Goal: Transaction & Acquisition: Purchase product/service

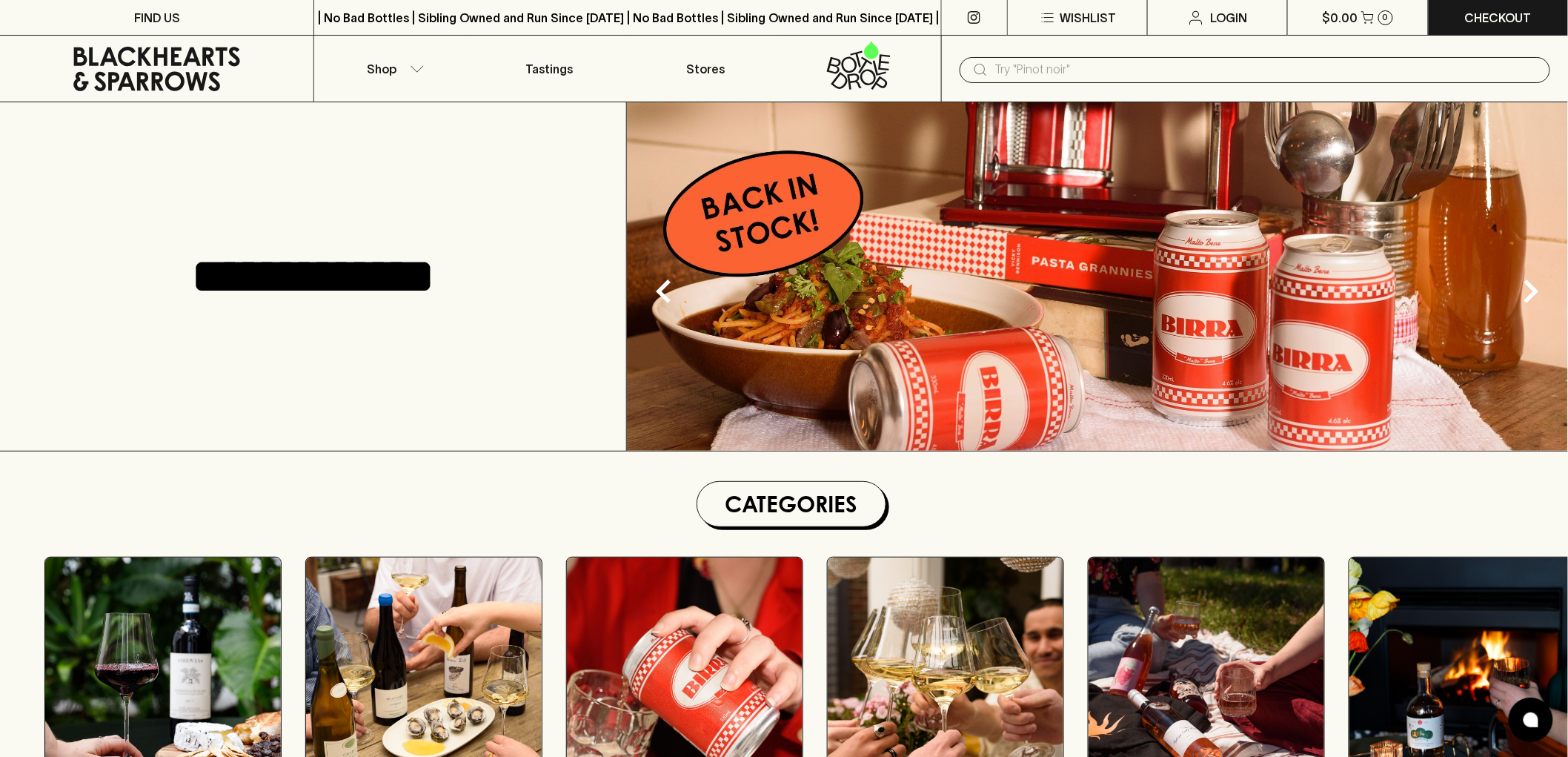
click at [1177, 73] on input "text" at bounding box center [1267, 70] width 543 height 24
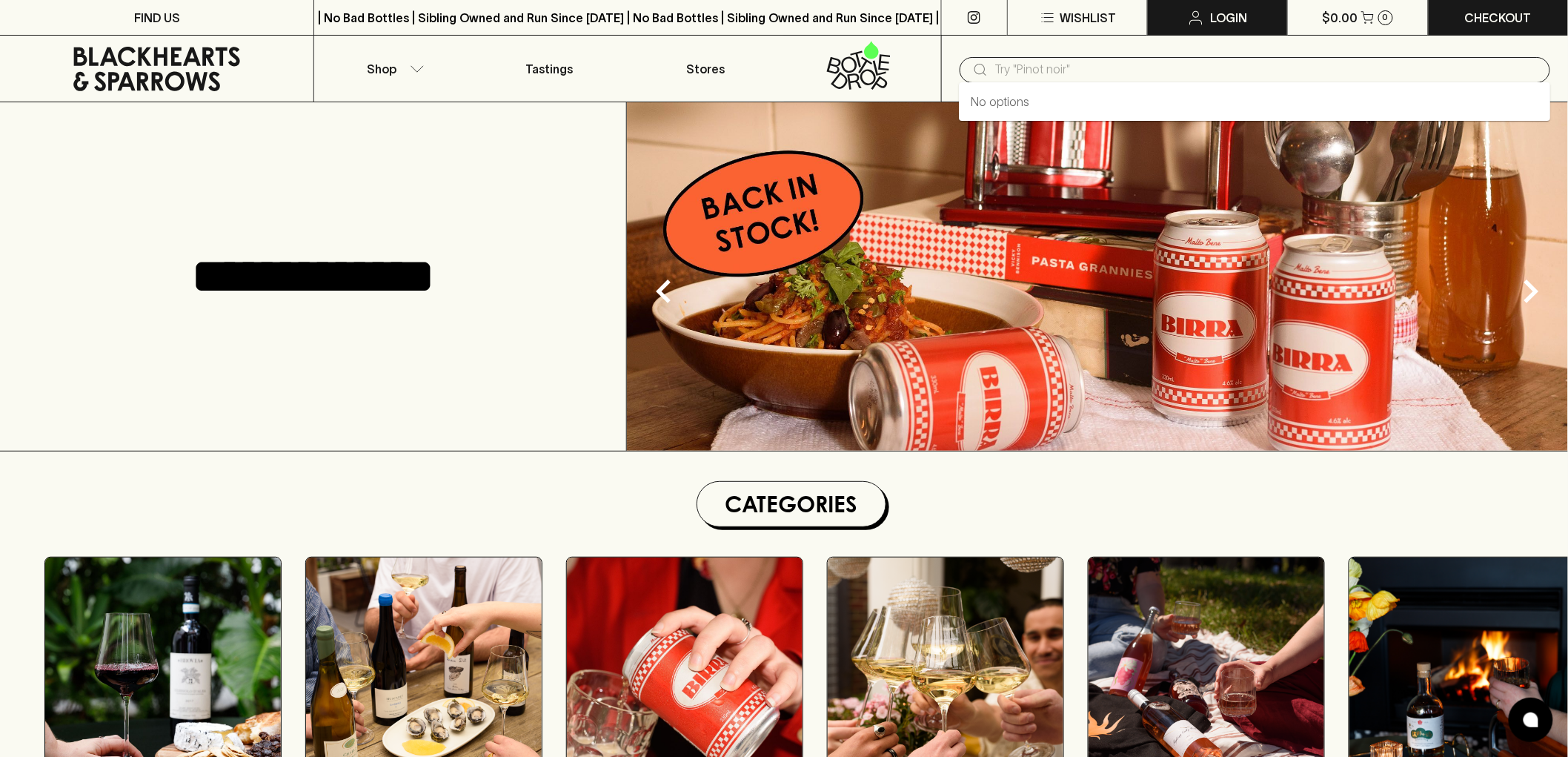
paste input "La Guardiense Janare Fiano Sannio Fiano DOC 2023"
type input "La Guardiense Janare Fiano Sannio Fiano DOC 2023"
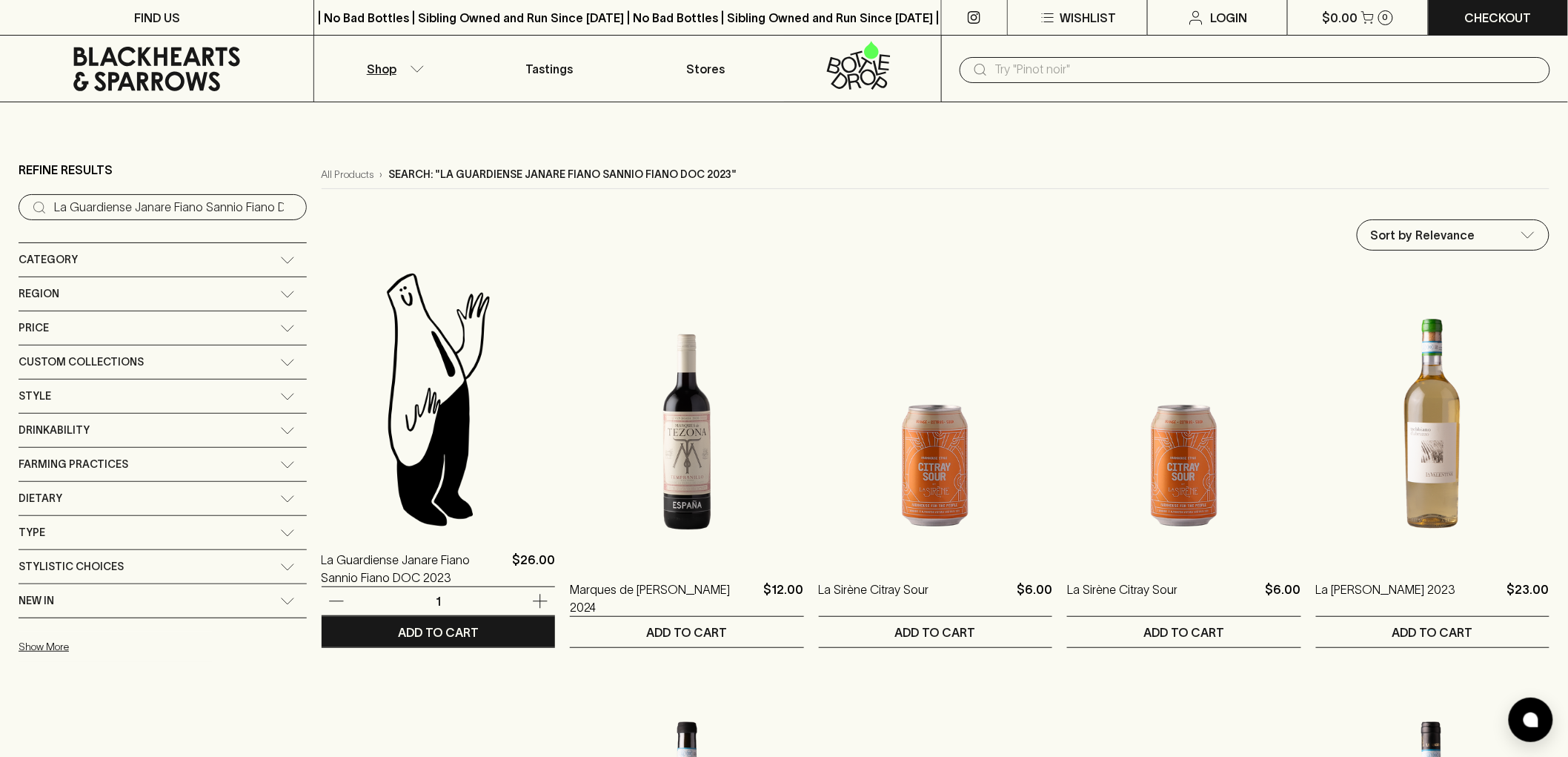
click at [332, 447] on img at bounding box center [438, 399] width 233 height 260
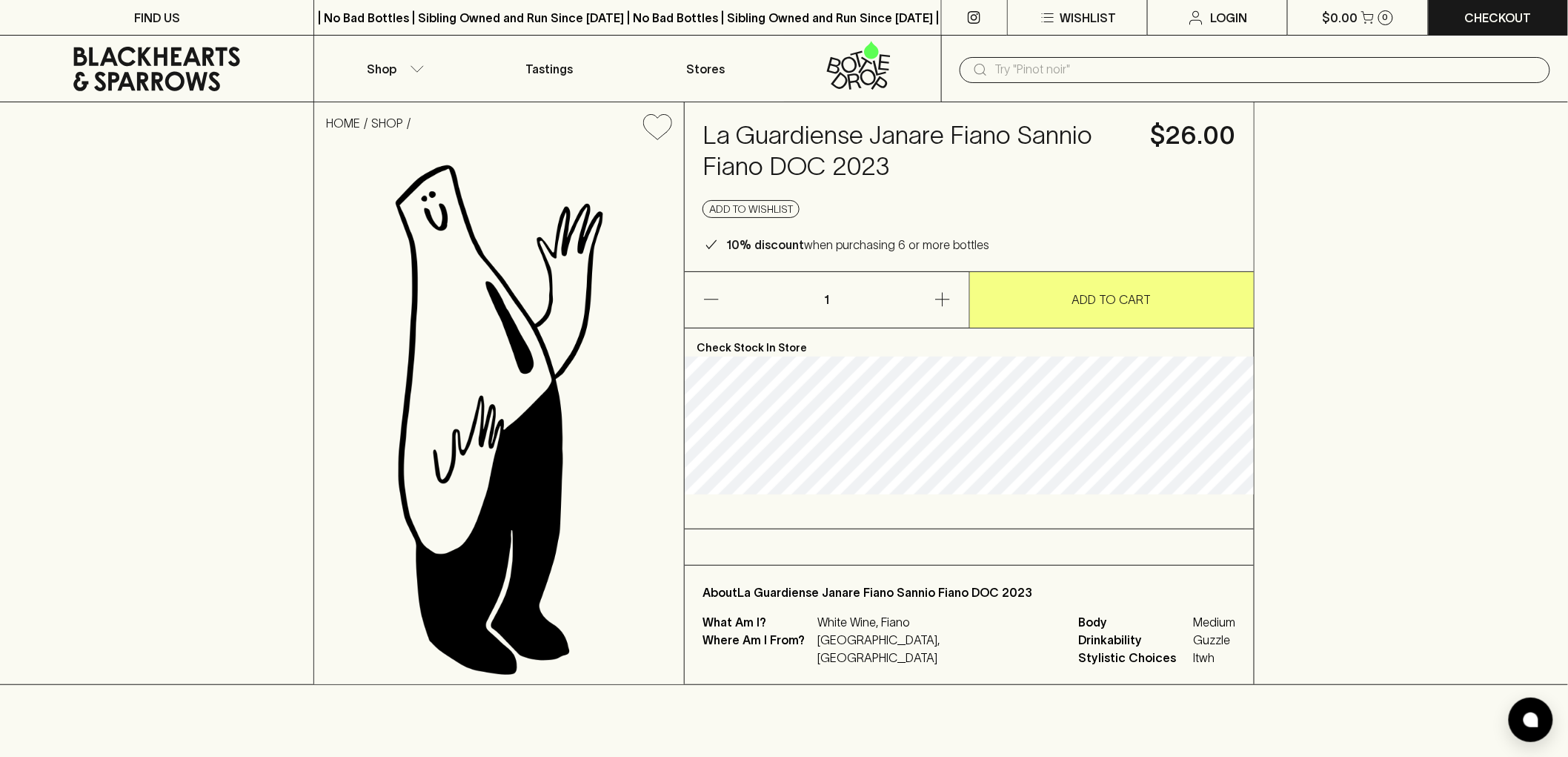
drag, startPoint x: 1278, startPoint y: 461, endPoint x: 1268, endPoint y: 456, distance: 11.2
click at [1272, 460] on div "HOME SHOP La Guardiense Janare Fiano Sannio Fiano DOC 2023 $26.00 Add to wishli…" at bounding box center [784, 394] width 1568 height 583
click at [200, 81] on icon at bounding box center [156, 69] width 167 height 44
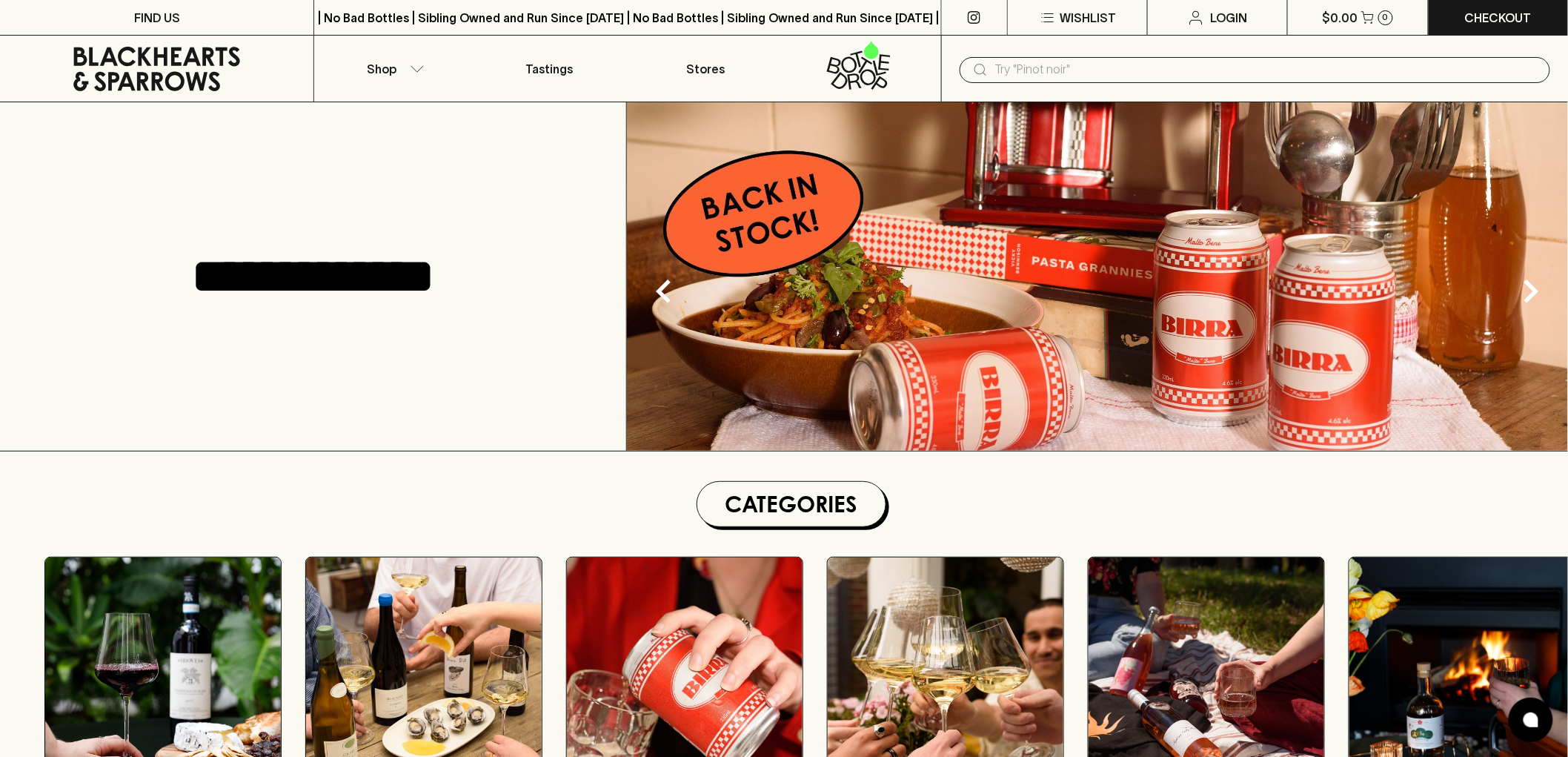
click at [1240, 67] on input "text" at bounding box center [1267, 70] width 543 height 24
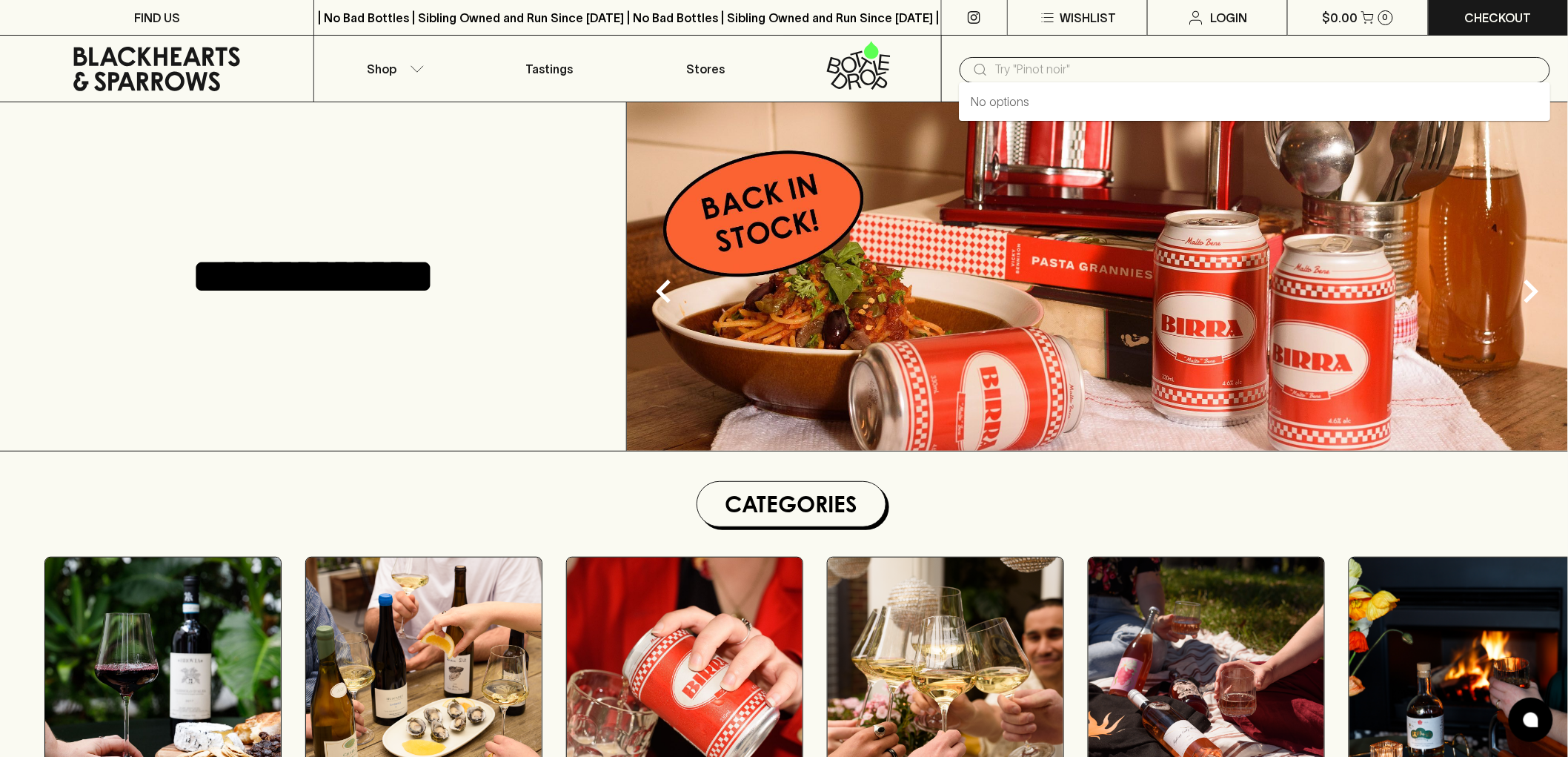
paste input "Tissot-Maire Crémant du Jura Lapiaz Brut NV"
type input "Tissot-Maire Crémant du Jura Lapiaz Brut NV"
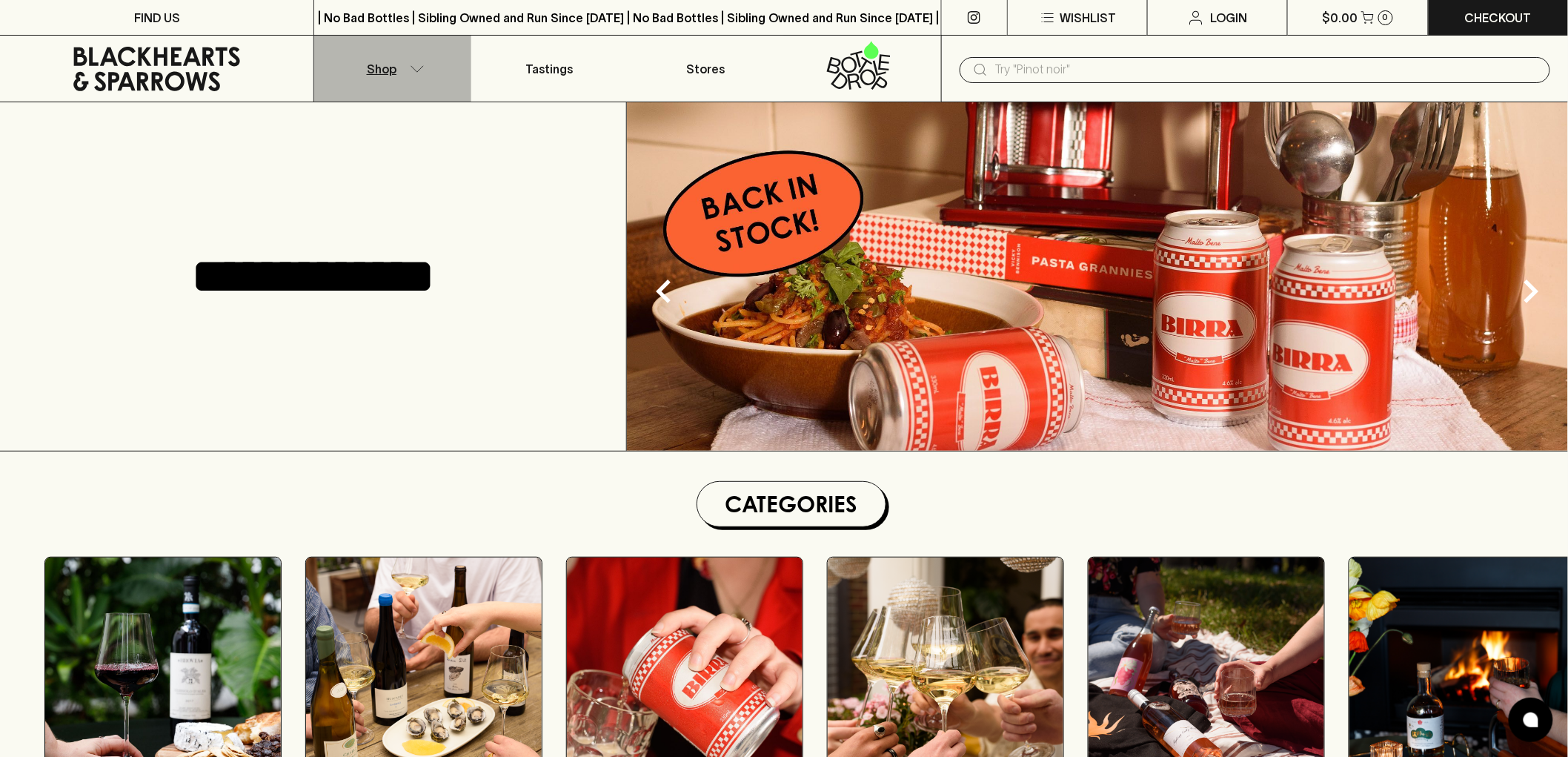
click at [411, 56] on button "Shop" at bounding box center [392, 69] width 156 height 66
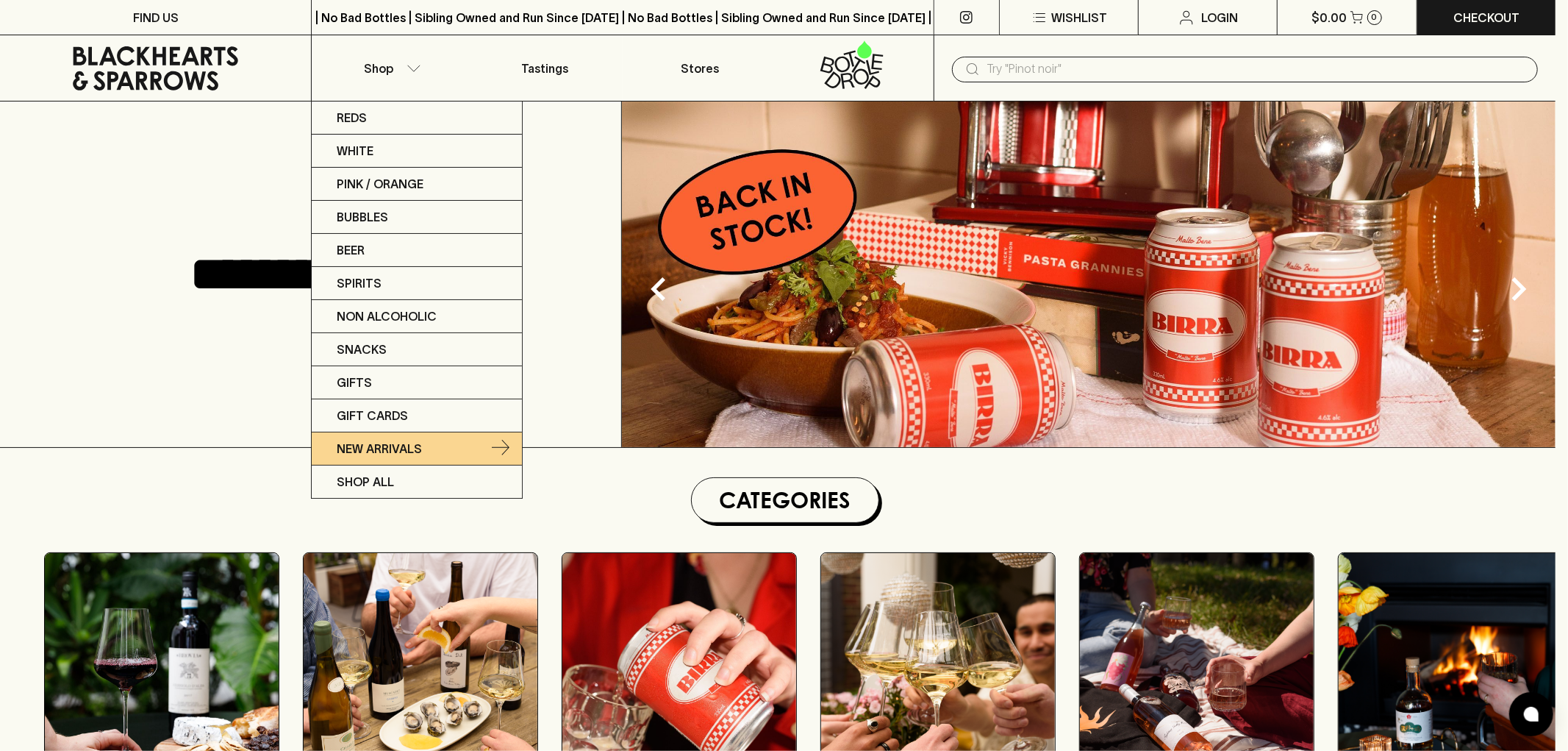
click at [410, 439] on p "New Arrivals" at bounding box center [379, 448] width 85 height 18
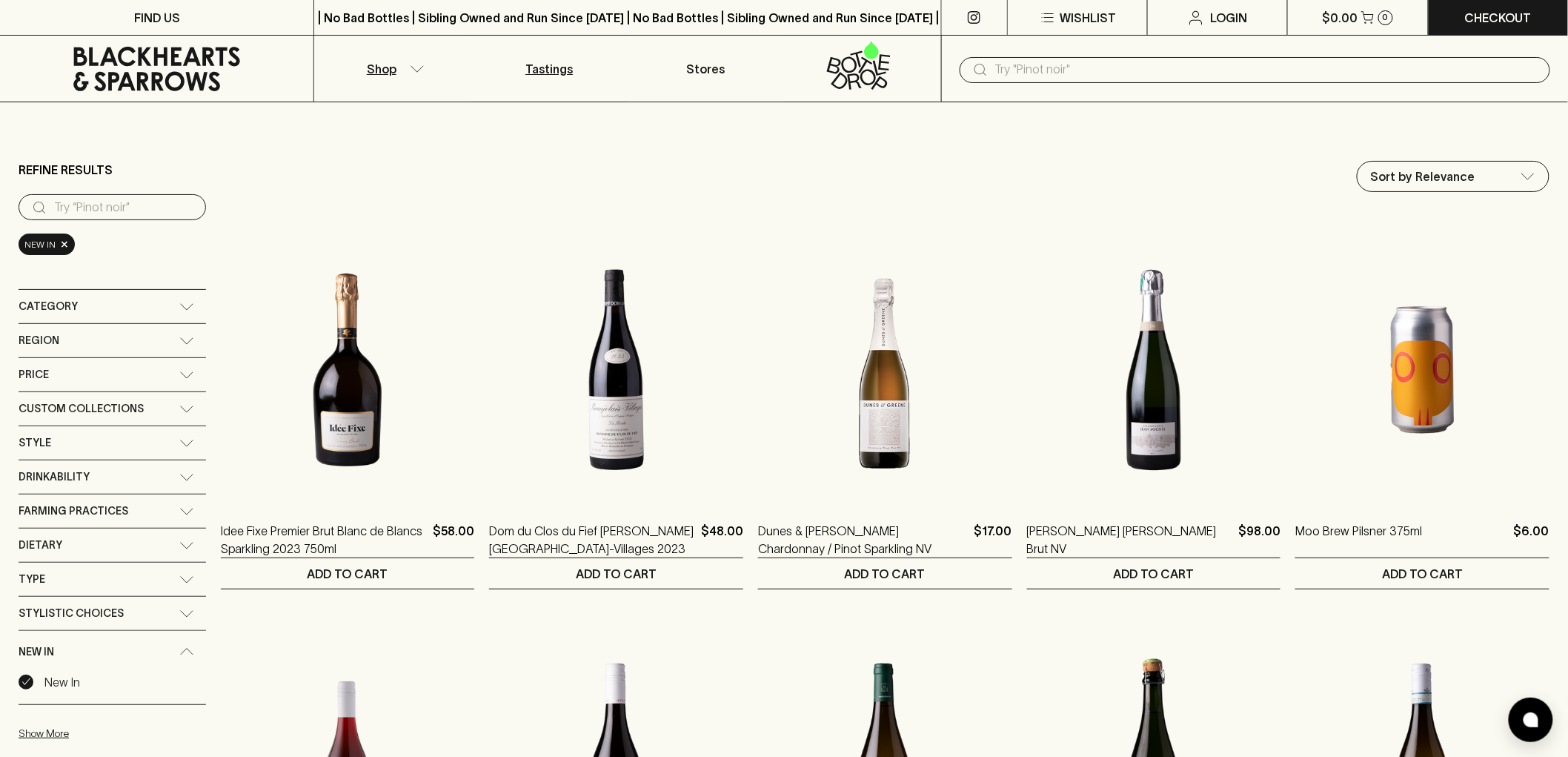
click at [563, 65] on p "Tastings" at bounding box center [549, 69] width 48 height 18
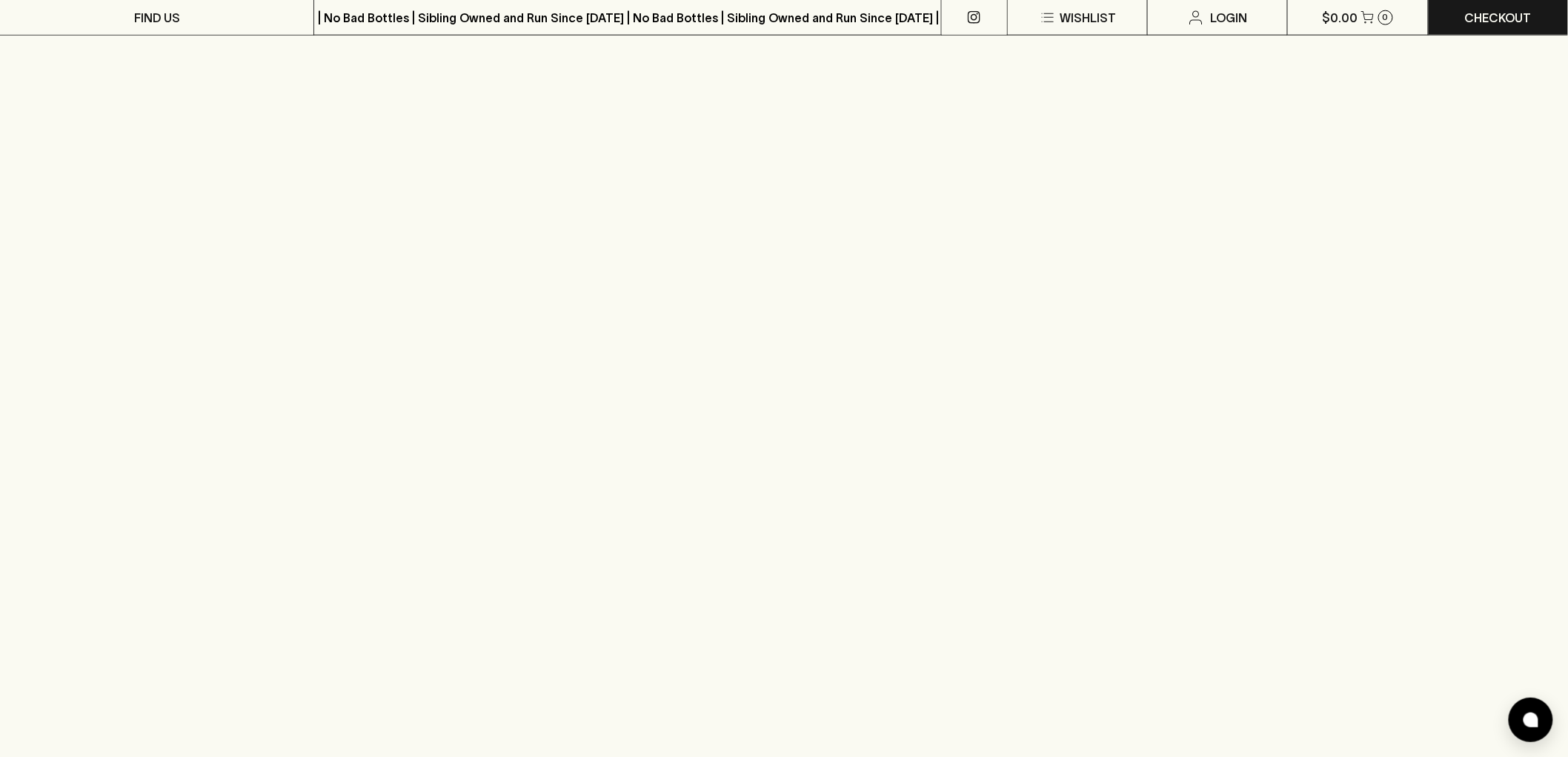
scroll to position [988, 0]
